Goal: Transaction & Acquisition: Book appointment/travel/reservation

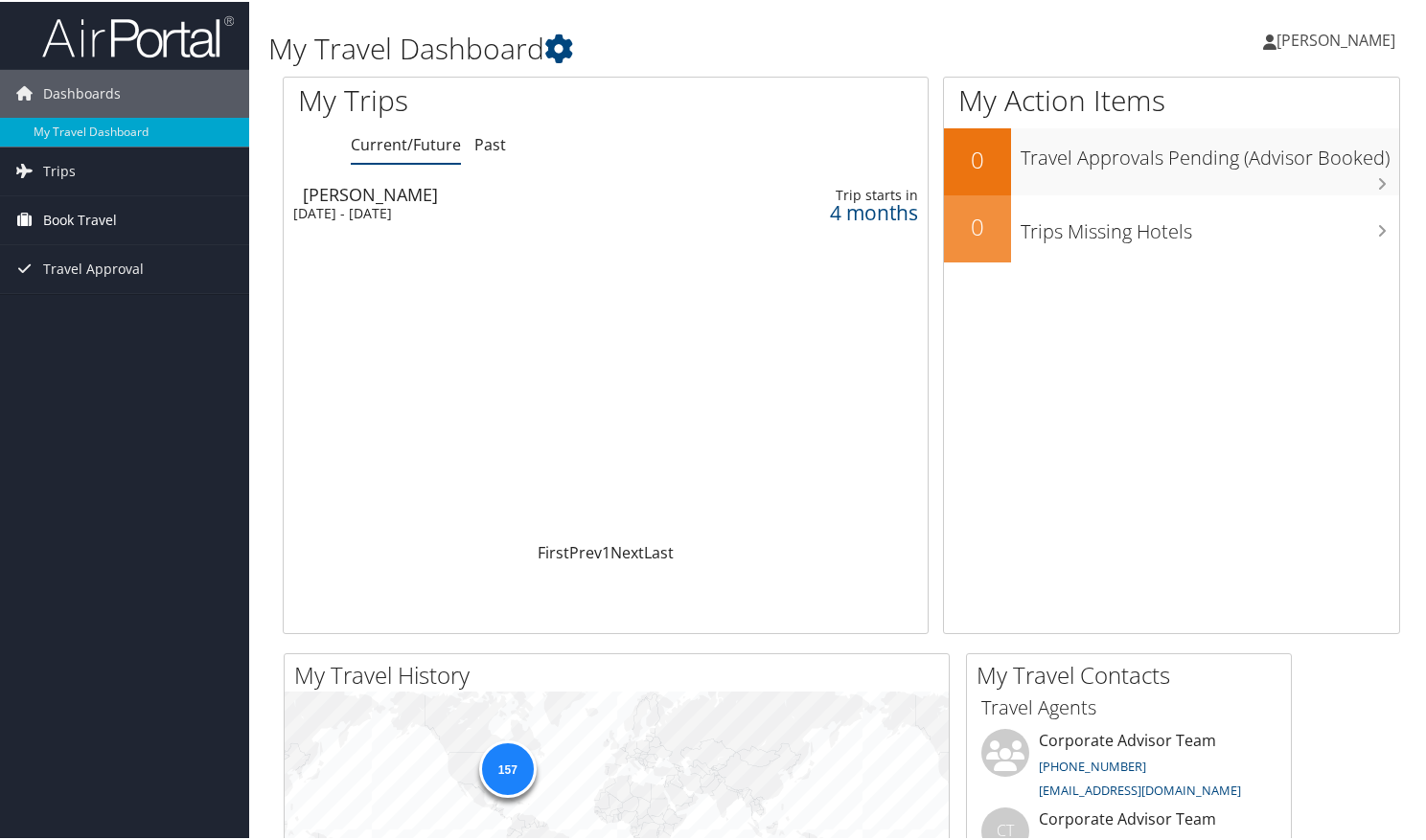
click at [80, 232] on span "Book Travel" at bounding box center [79, 218] width 73 height 48
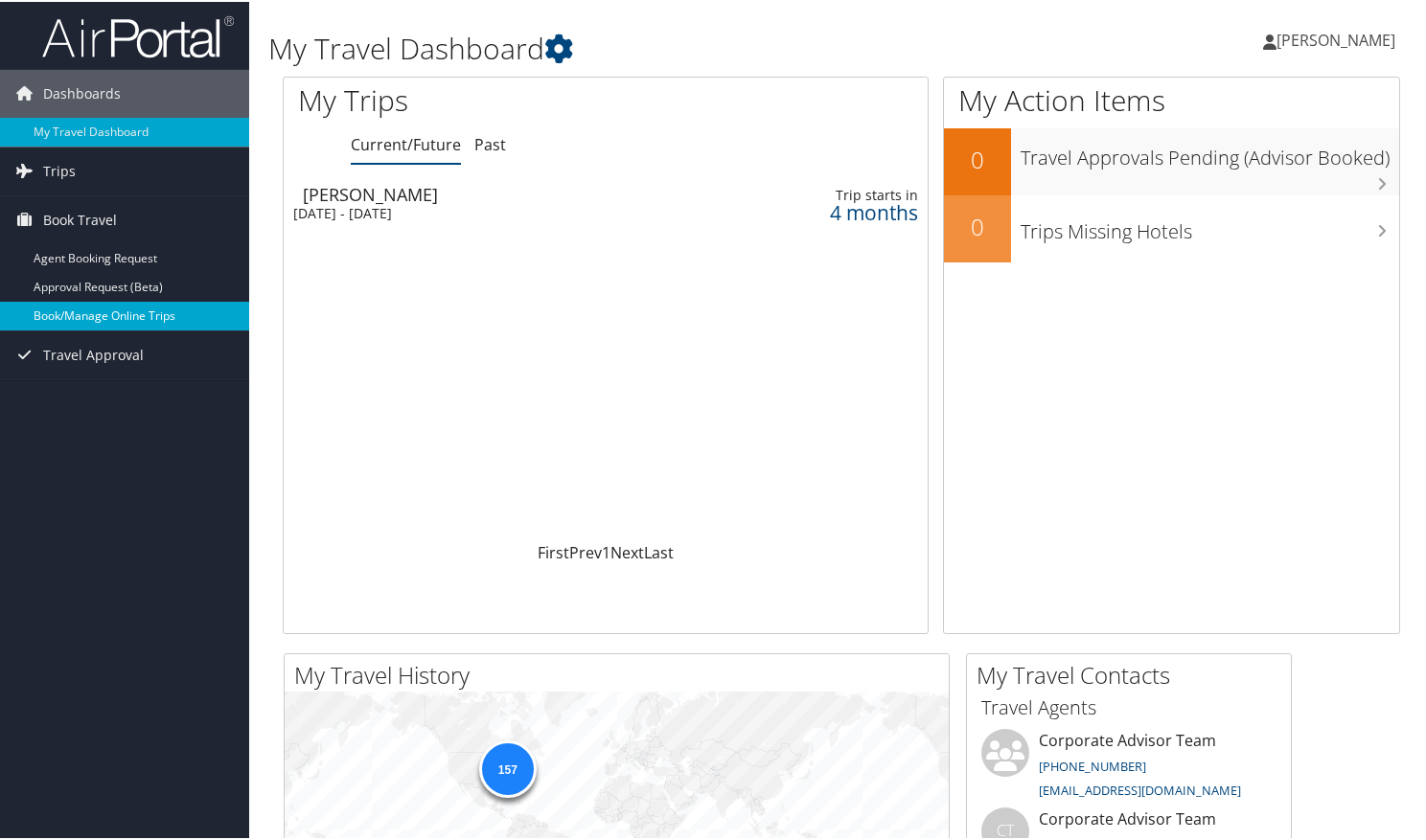
click at [110, 315] on link "Book/Manage Online Trips" at bounding box center [124, 313] width 249 height 28
